Goal: Check status: Check status

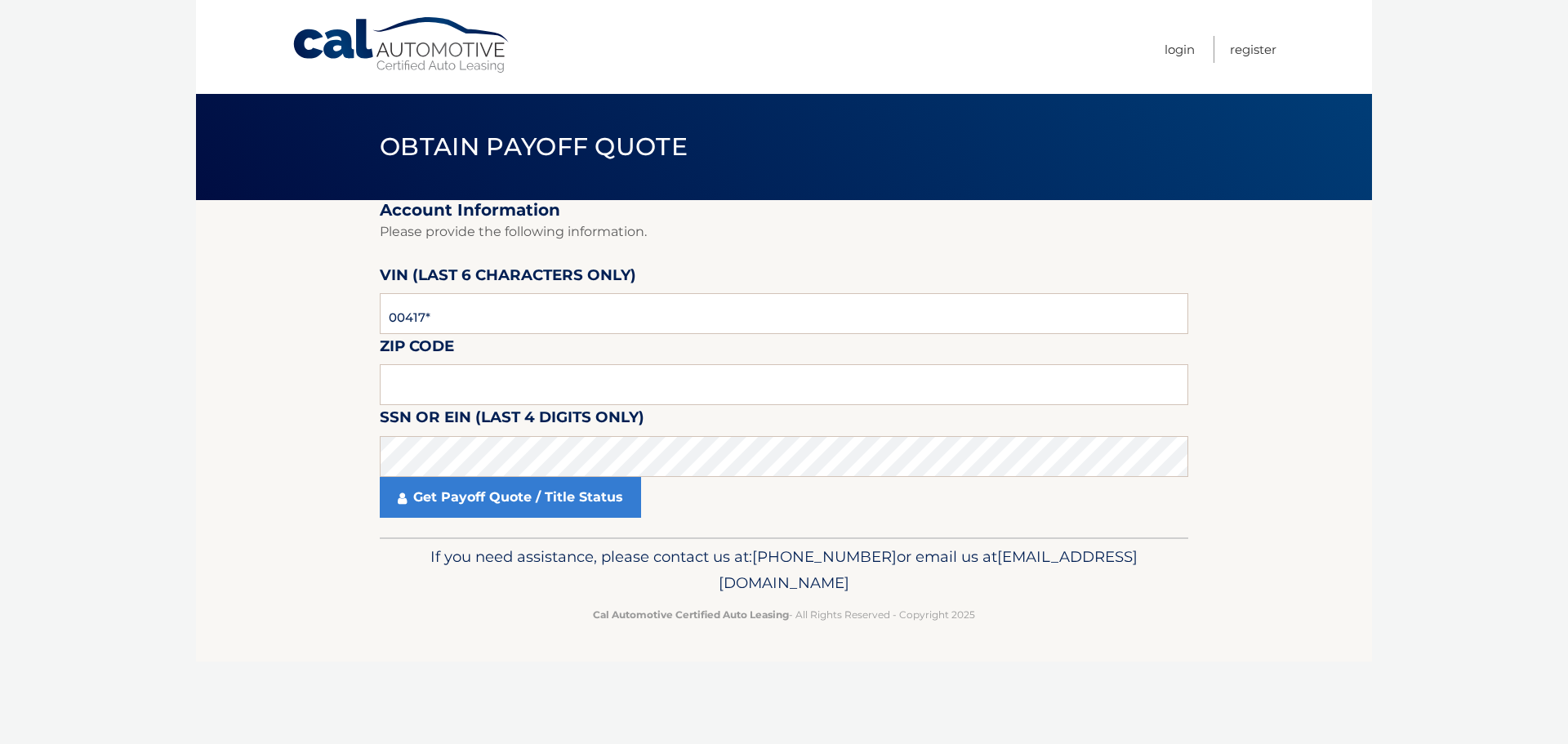
type input "004170"
type input "11756"
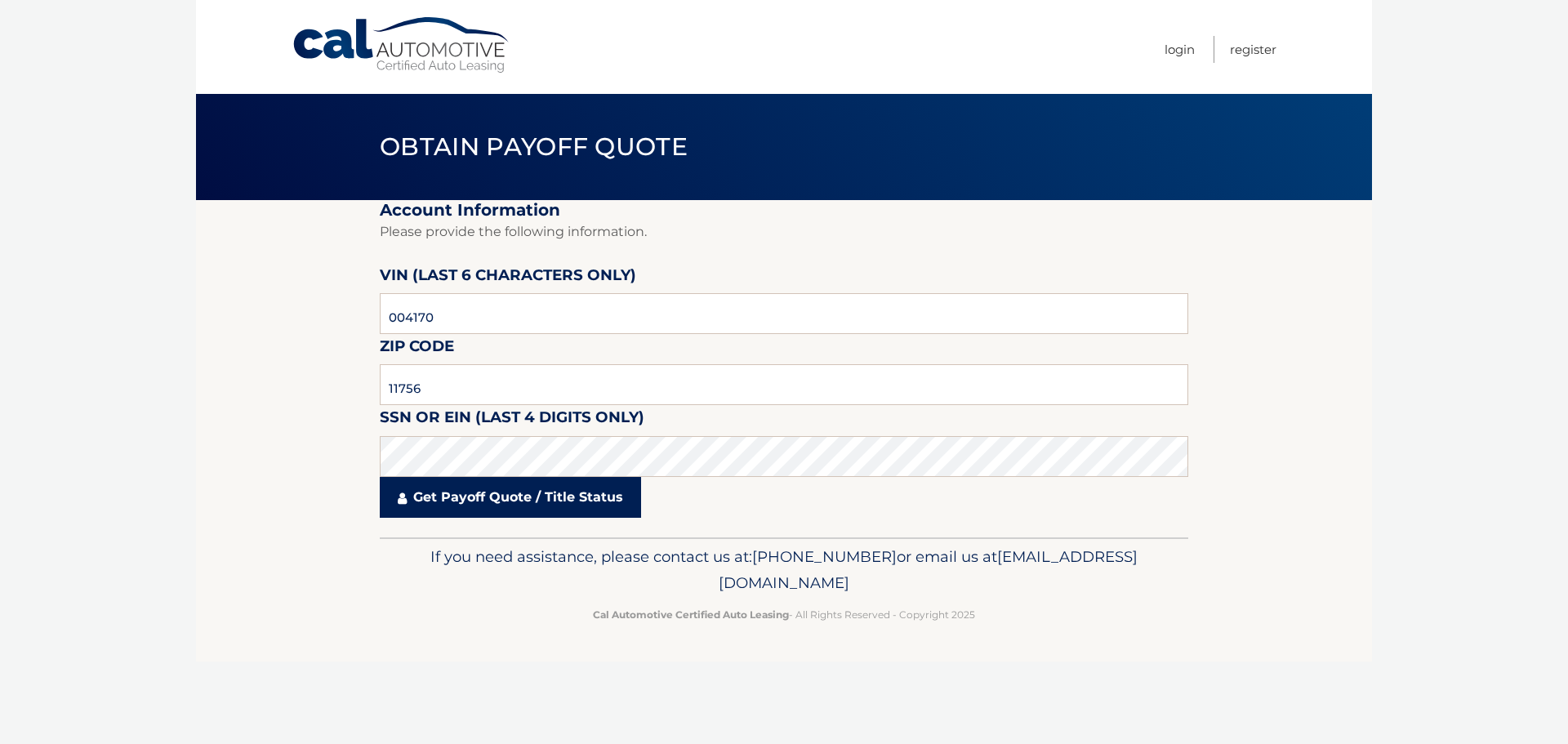
click at [484, 500] on link "Get Payoff Quote / Title Status" at bounding box center [510, 498] width 261 height 41
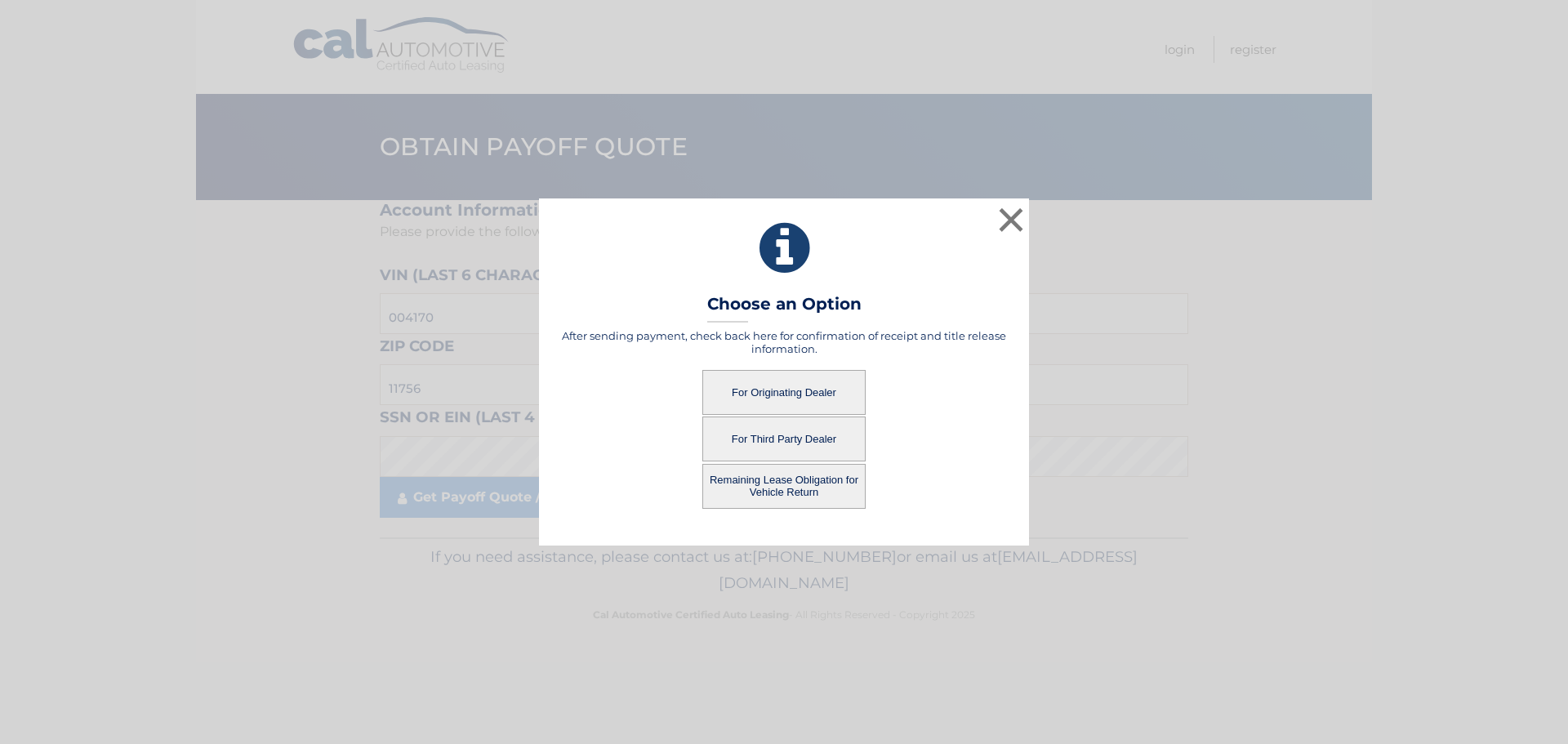
click at [783, 395] on button "For Originating Dealer" at bounding box center [784, 392] width 163 height 45
click at [777, 394] on button "For Originating Dealer" at bounding box center [784, 392] width 163 height 45
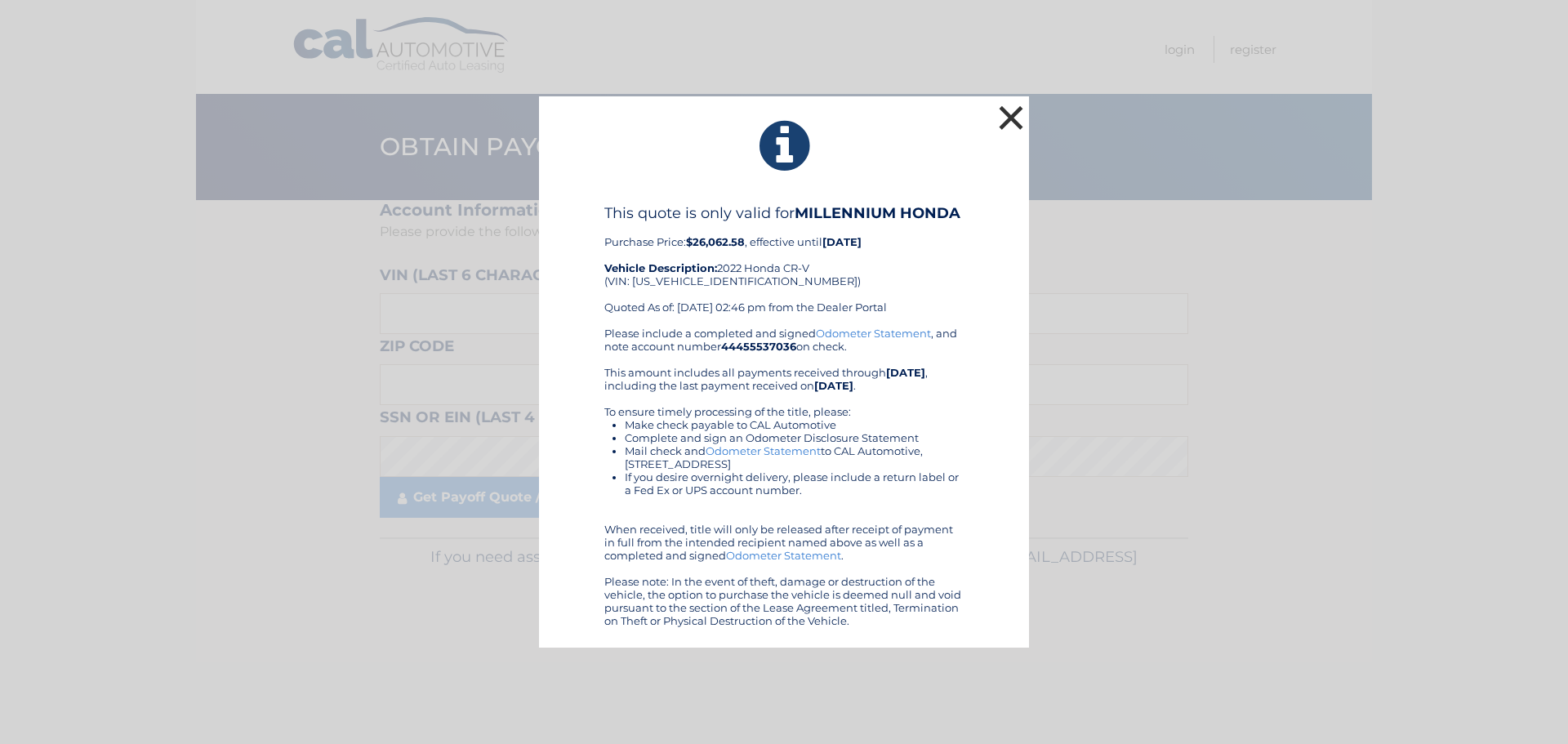
click at [1014, 112] on button "×" at bounding box center [1011, 118] width 32 height 32
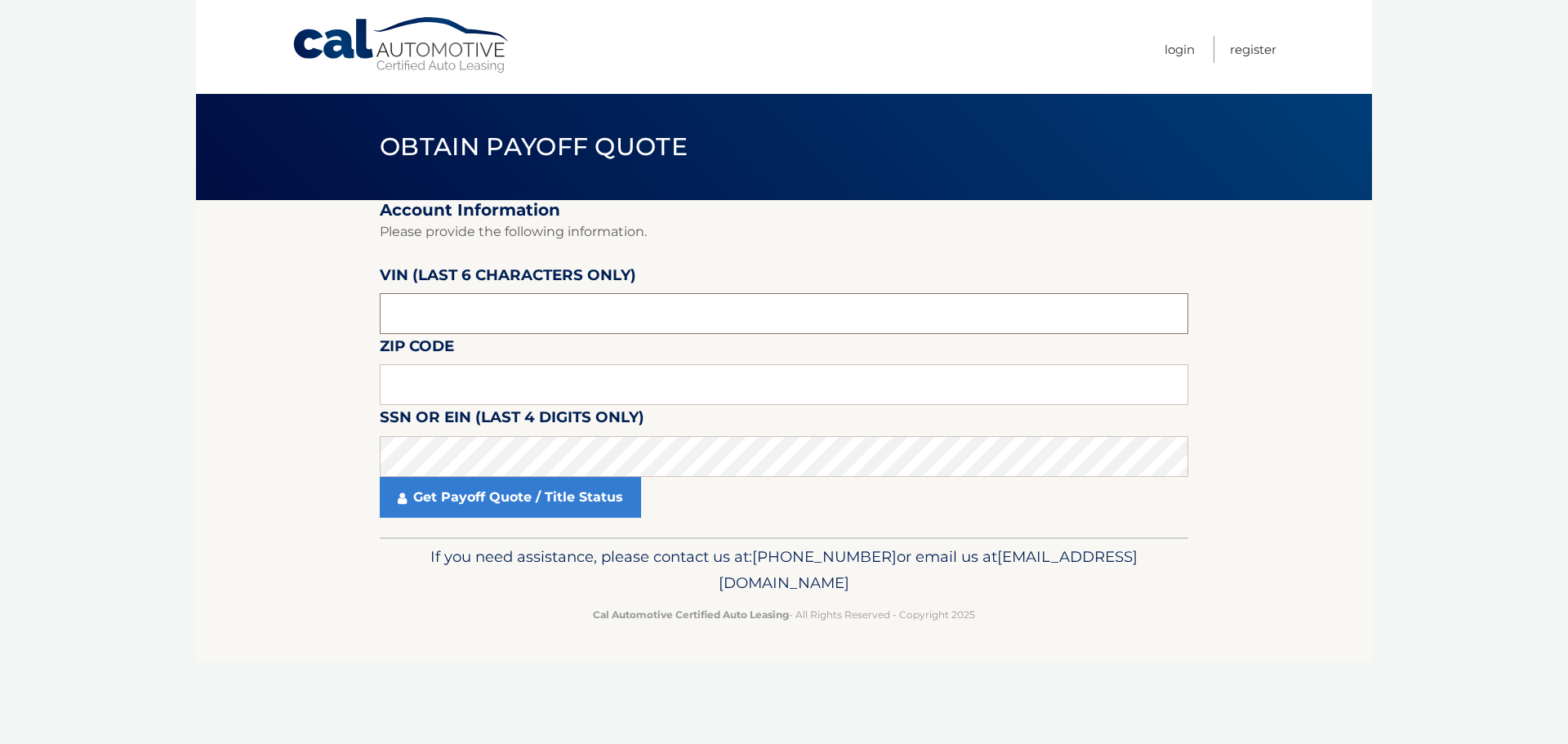
click at [436, 302] on input "text" at bounding box center [783, 314] width 808 height 41
type input "004170"
type input "11756"
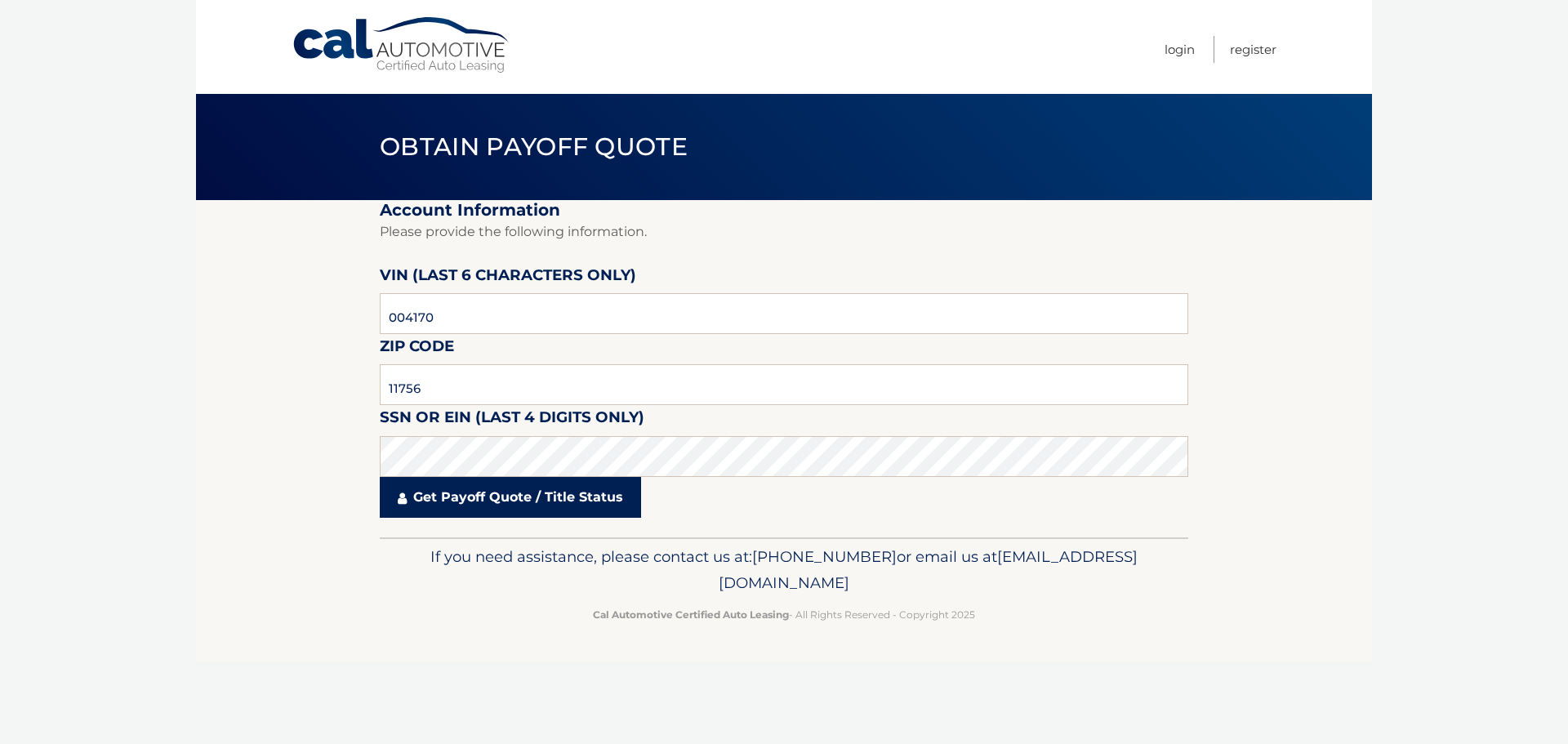
click at [463, 487] on link "Get Payoff Quote / Title Status" at bounding box center [510, 498] width 261 height 41
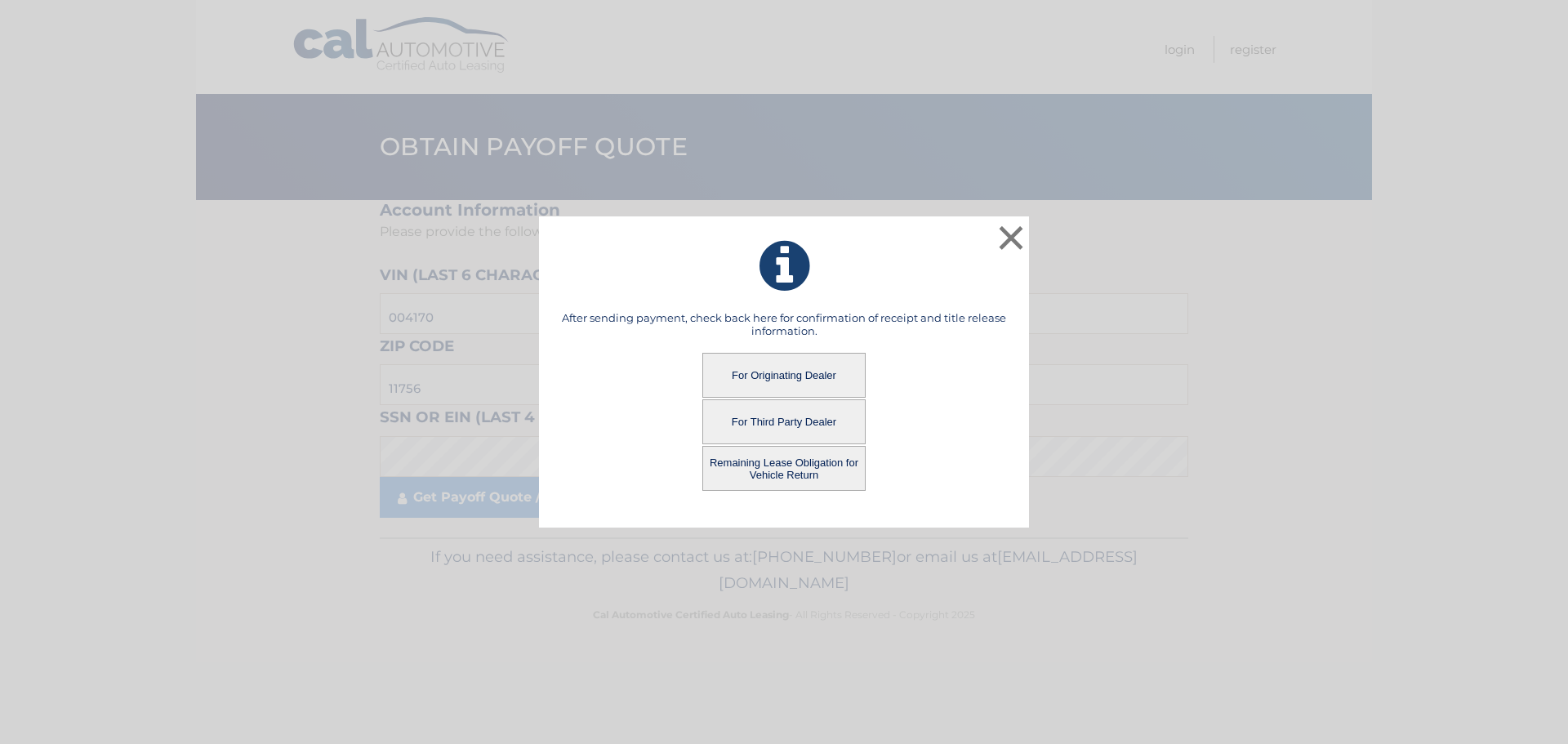
click at [745, 467] on button "Remaining Lease Obligation for Vehicle Return" at bounding box center [784, 468] width 163 height 45
